Goal: Task Accomplishment & Management: Manage account settings

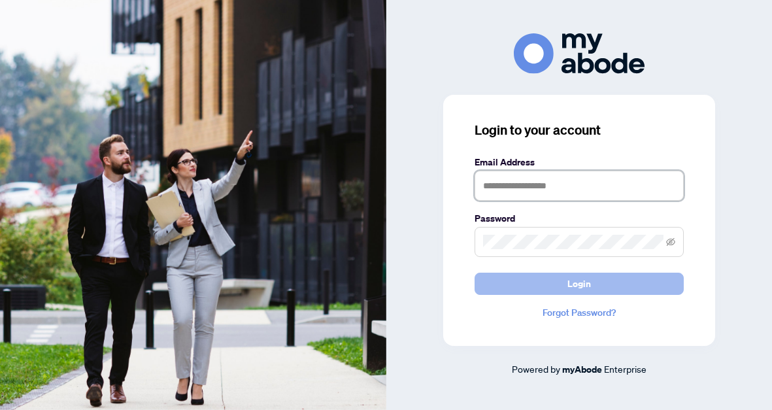
type input "**********"
click at [503, 283] on button "Login" at bounding box center [578, 284] width 209 height 22
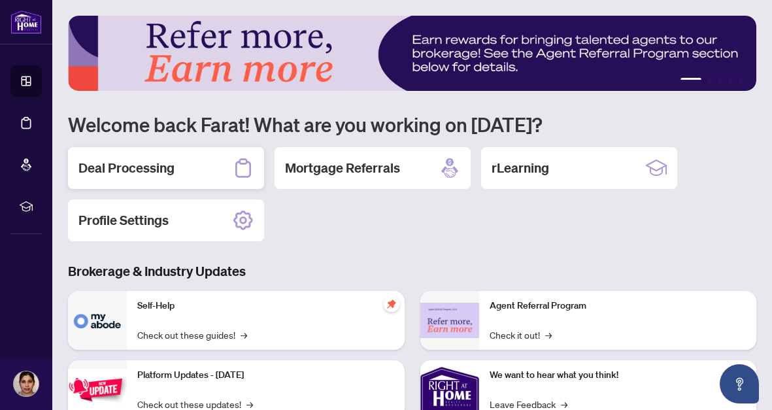
click at [188, 175] on div "Deal Processing" at bounding box center [166, 168] width 196 height 42
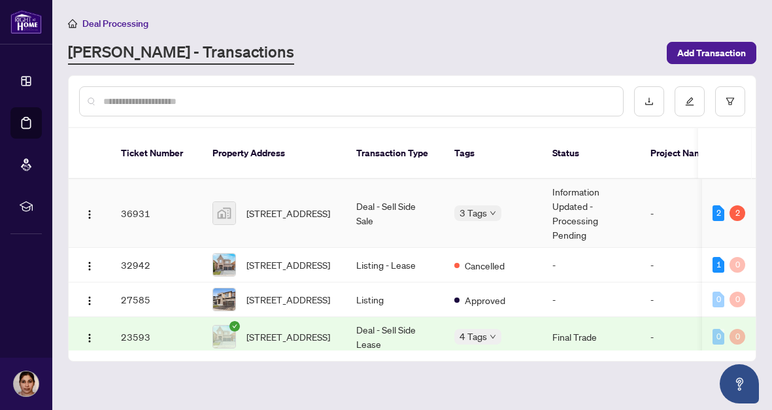
click at [267, 211] on span "[STREET_ADDRESS]" at bounding box center [288, 213] width 84 height 14
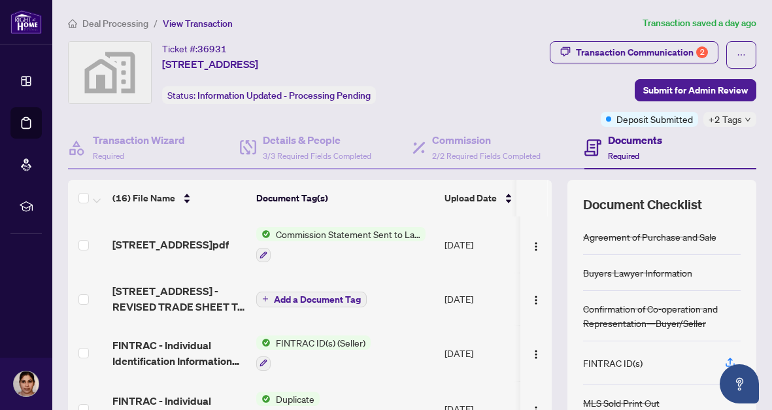
click at [329, 236] on span "Commission Statement Sent to Lawyer" at bounding box center [348, 234] width 155 height 14
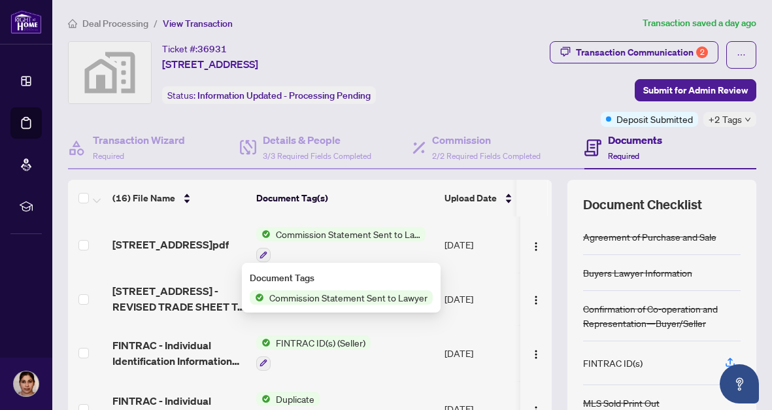
click at [335, 297] on span "Commission Statement Sent to Lawyer" at bounding box center [348, 297] width 169 height 14
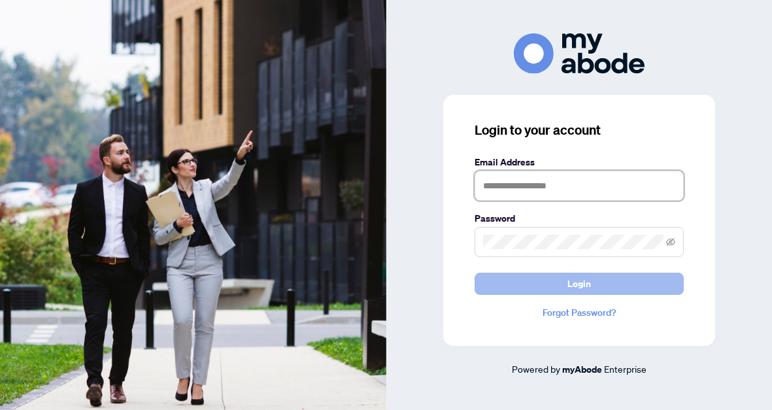
type input "**********"
click at [521, 288] on button "Login" at bounding box center [578, 284] width 209 height 22
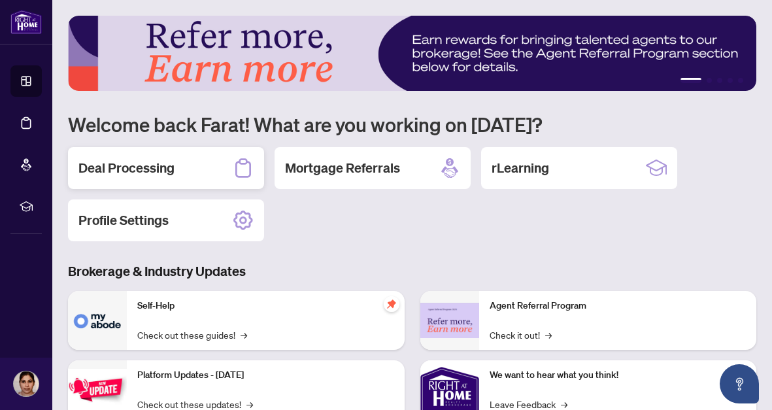
click at [199, 172] on div "Deal Processing" at bounding box center [166, 168] width 196 height 42
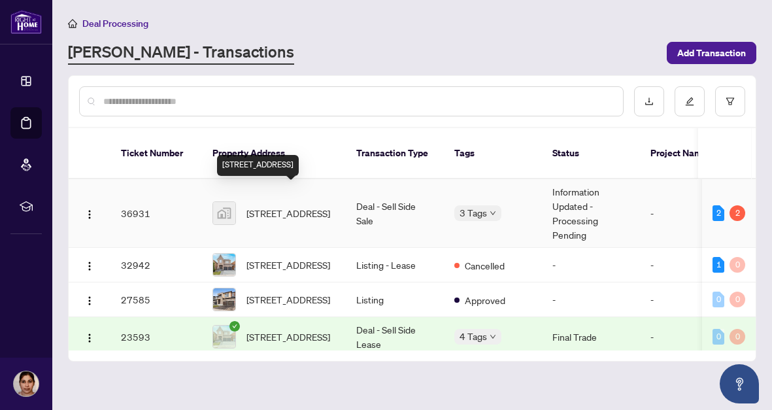
click at [278, 206] on span "[STREET_ADDRESS]" at bounding box center [288, 213] width 84 height 14
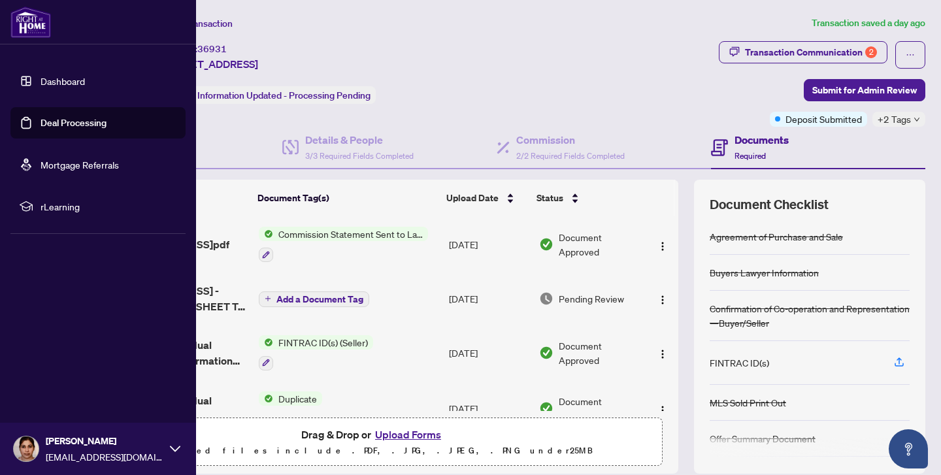
click at [27, 409] on img at bounding box center [26, 449] width 25 height 25
click at [51, 367] on span "Logout" at bounding box center [52, 371] width 29 height 21
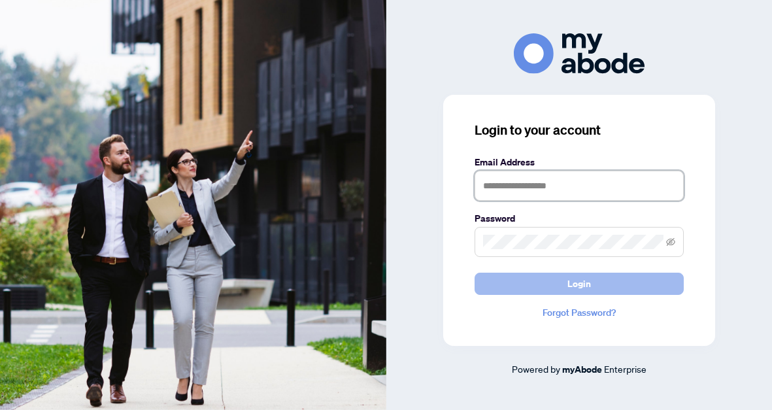
type input "**********"
click at [538, 291] on button "Login" at bounding box center [578, 284] width 209 height 22
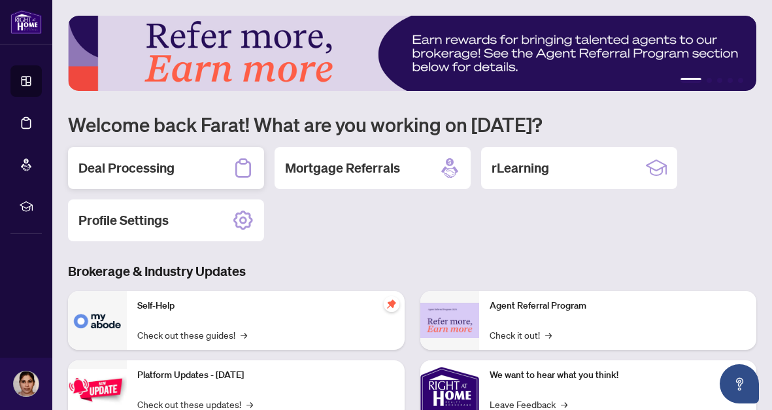
click at [210, 175] on div "Deal Processing" at bounding box center [166, 168] width 196 height 42
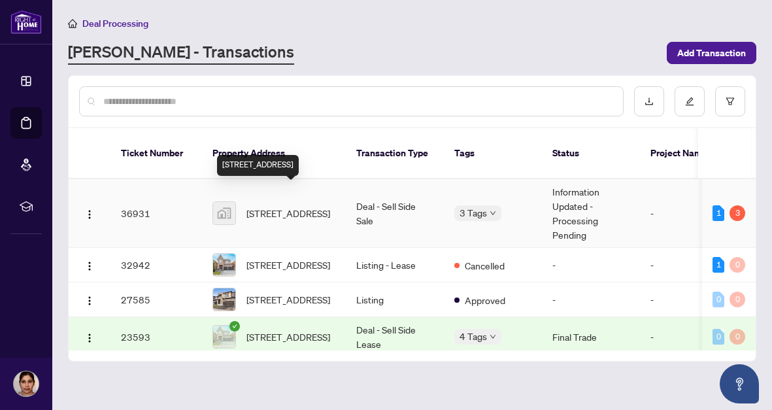
click at [312, 206] on span "[STREET_ADDRESS]" at bounding box center [288, 213] width 84 height 14
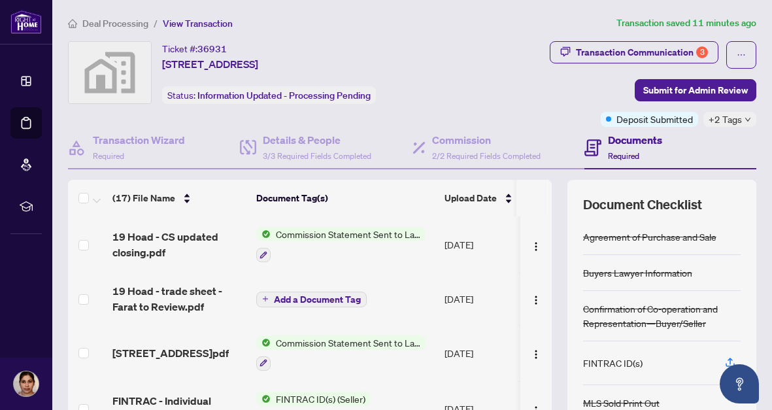
click at [333, 237] on span "Commission Statement Sent to Lawyer" at bounding box center [348, 234] width 155 height 14
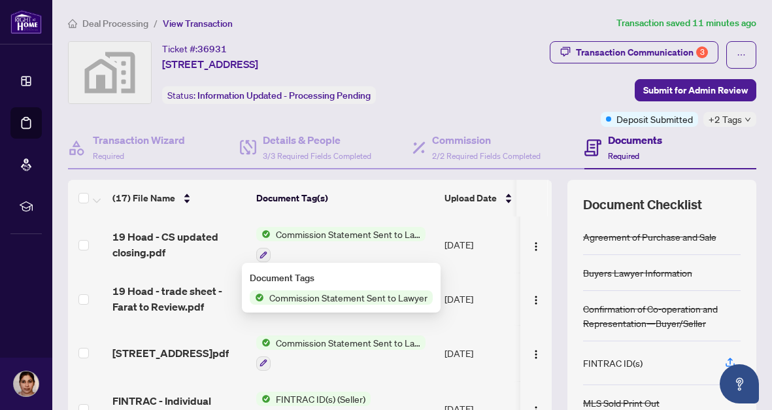
click at [342, 295] on span "Commission Statement Sent to Lawyer" at bounding box center [348, 297] width 169 height 14
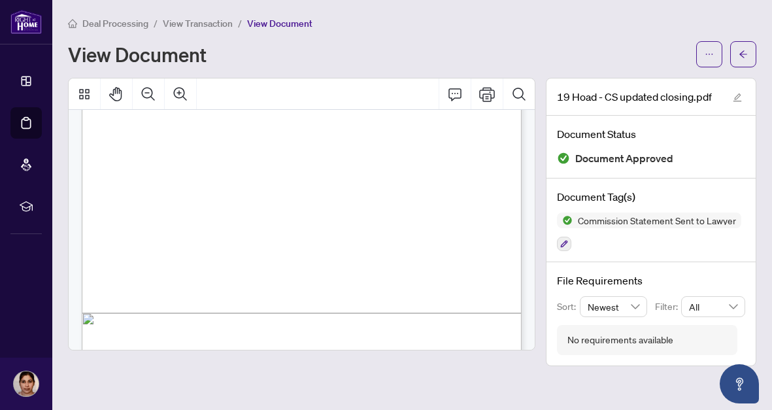
scroll to position [355, 0]
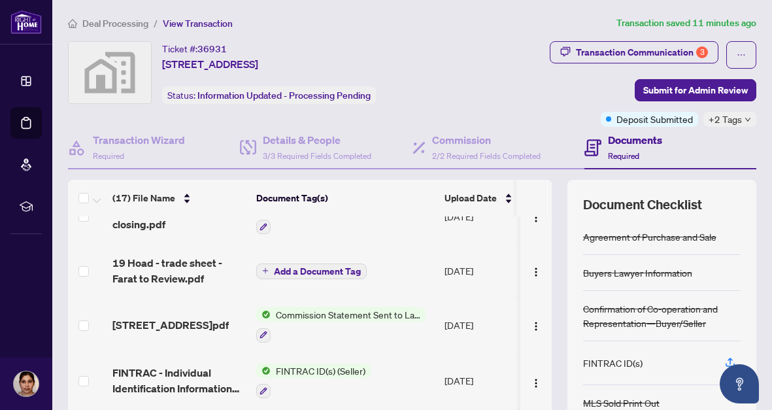
scroll to position [29, 0]
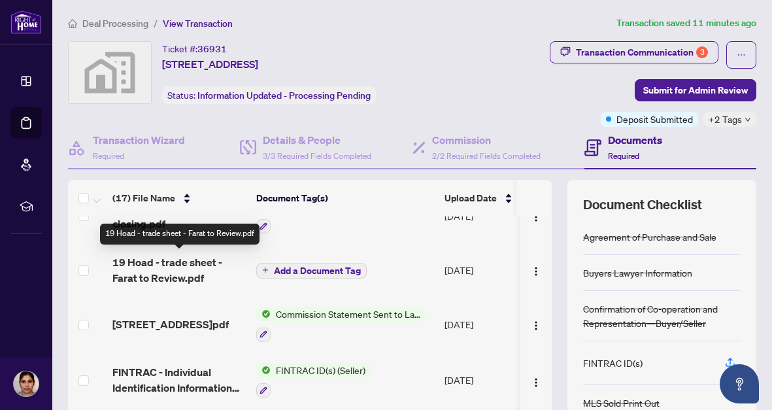
click at [181, 277] on span "19 Hoad - trade sheet - Farat to Review.pdf" at bounding box center [178, 269] width 133 height 31
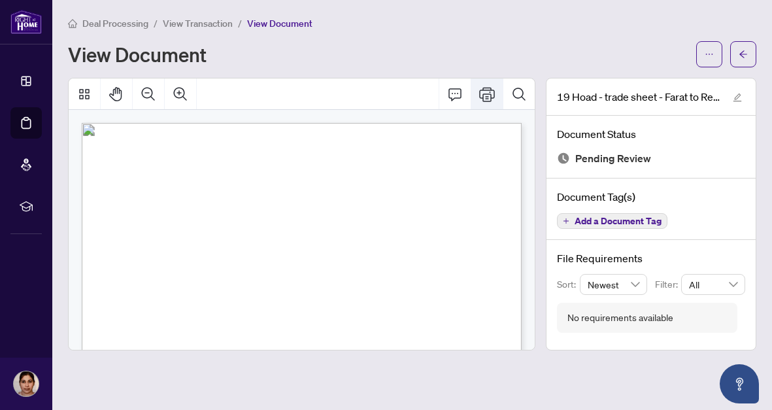
click at [485, 95] on icon "Print" at bounding box center [487, 94] width 16 height 14
click at [495, 93] on button "Print" at bounding box center [486, 93] width 31 height 31
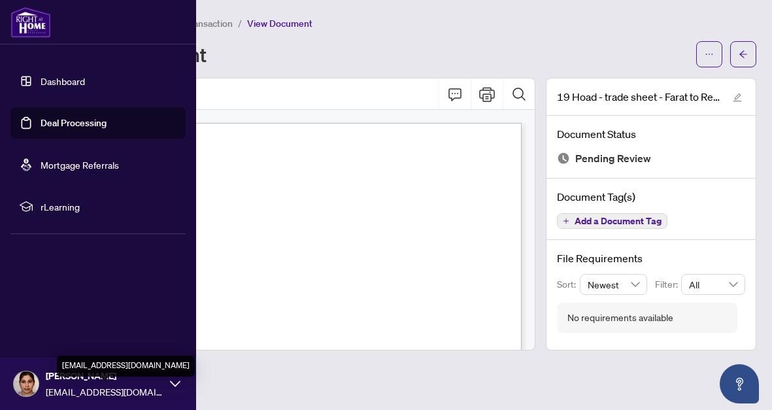
click at [91, 390] on span "[EMAIL_ADDRESS][DOMAIN_NAME]" at bounding box center [105, 391] width 118 height 14
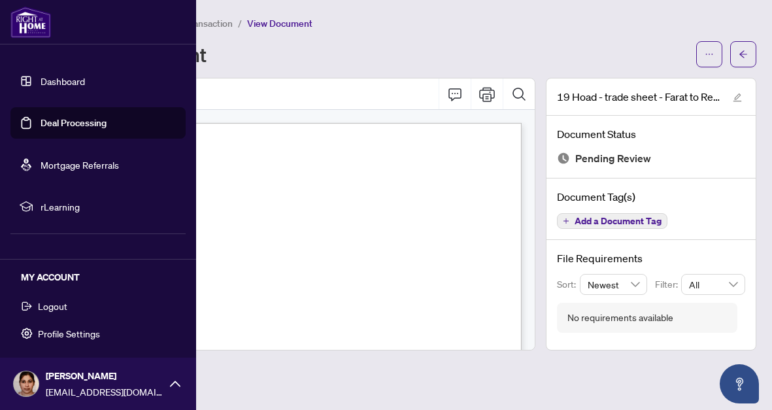
click at [69, 305] on button "Logout" at bounding box center [97, 306] width 175 height 22
